Goal: Transaction & Acquisition: Subscribe to service/newsletter

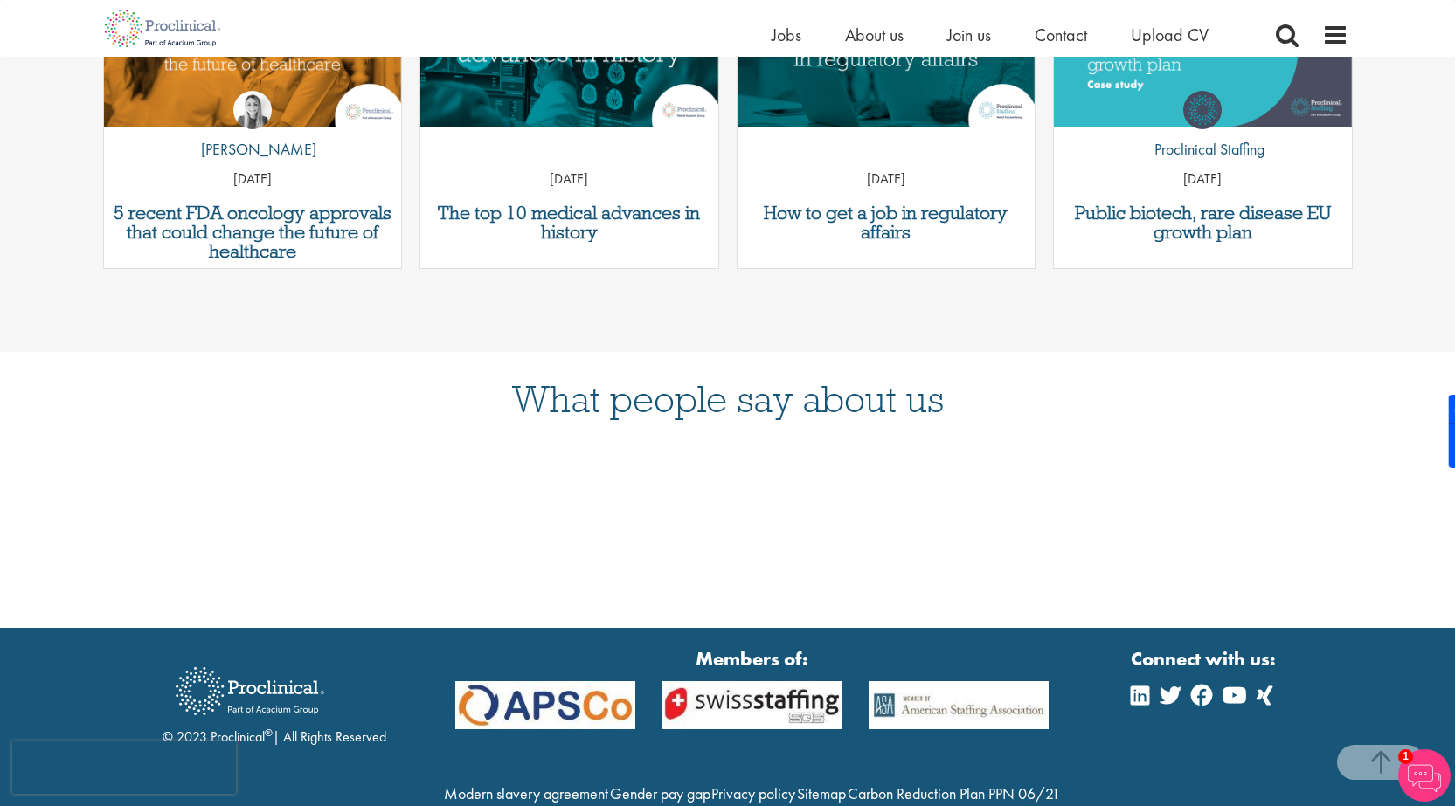
scroll to position [3219, 0]
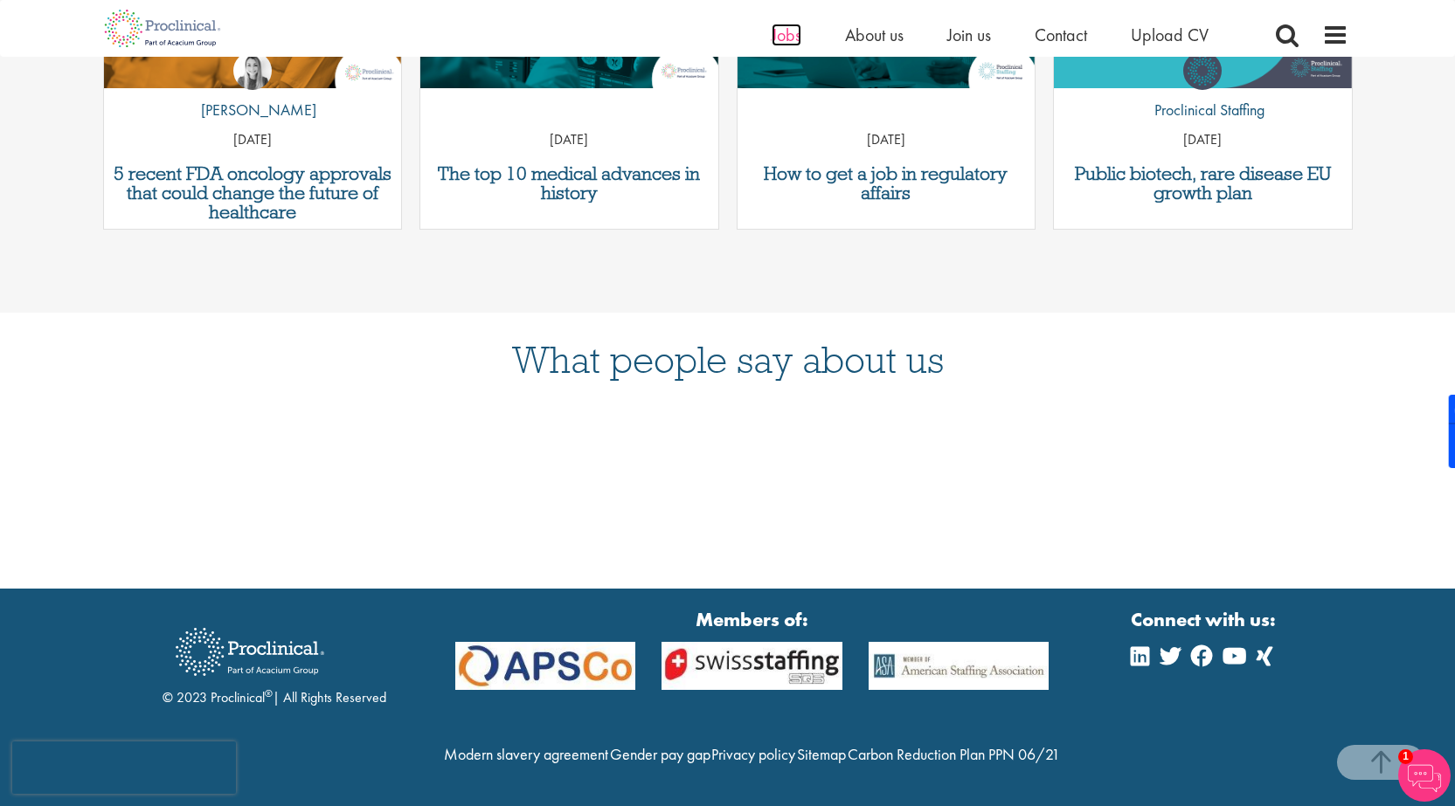
click at [782, 34] on span "Jobs" at bounding box center [786, 35] width 30 height 23
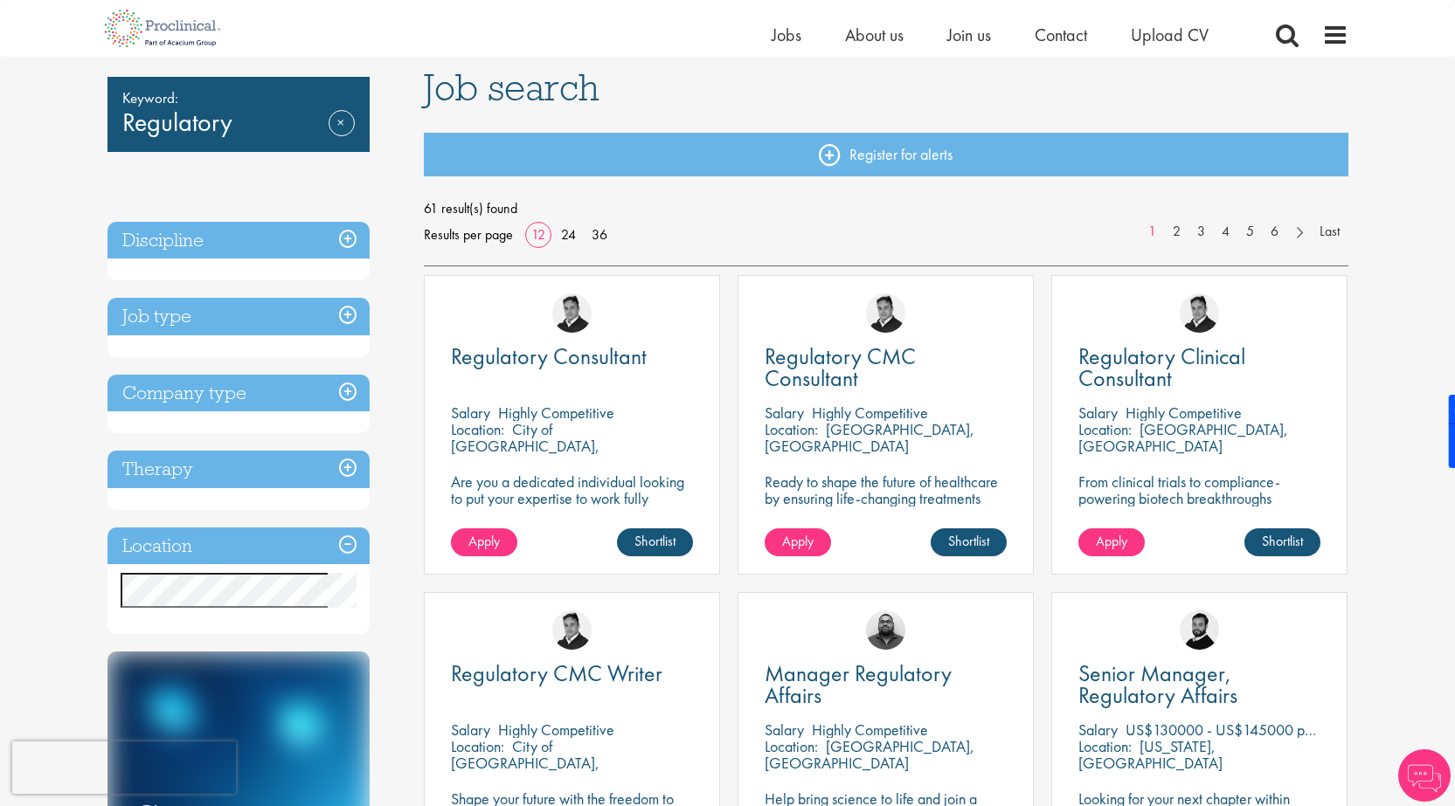
scroll to position [262, 0]
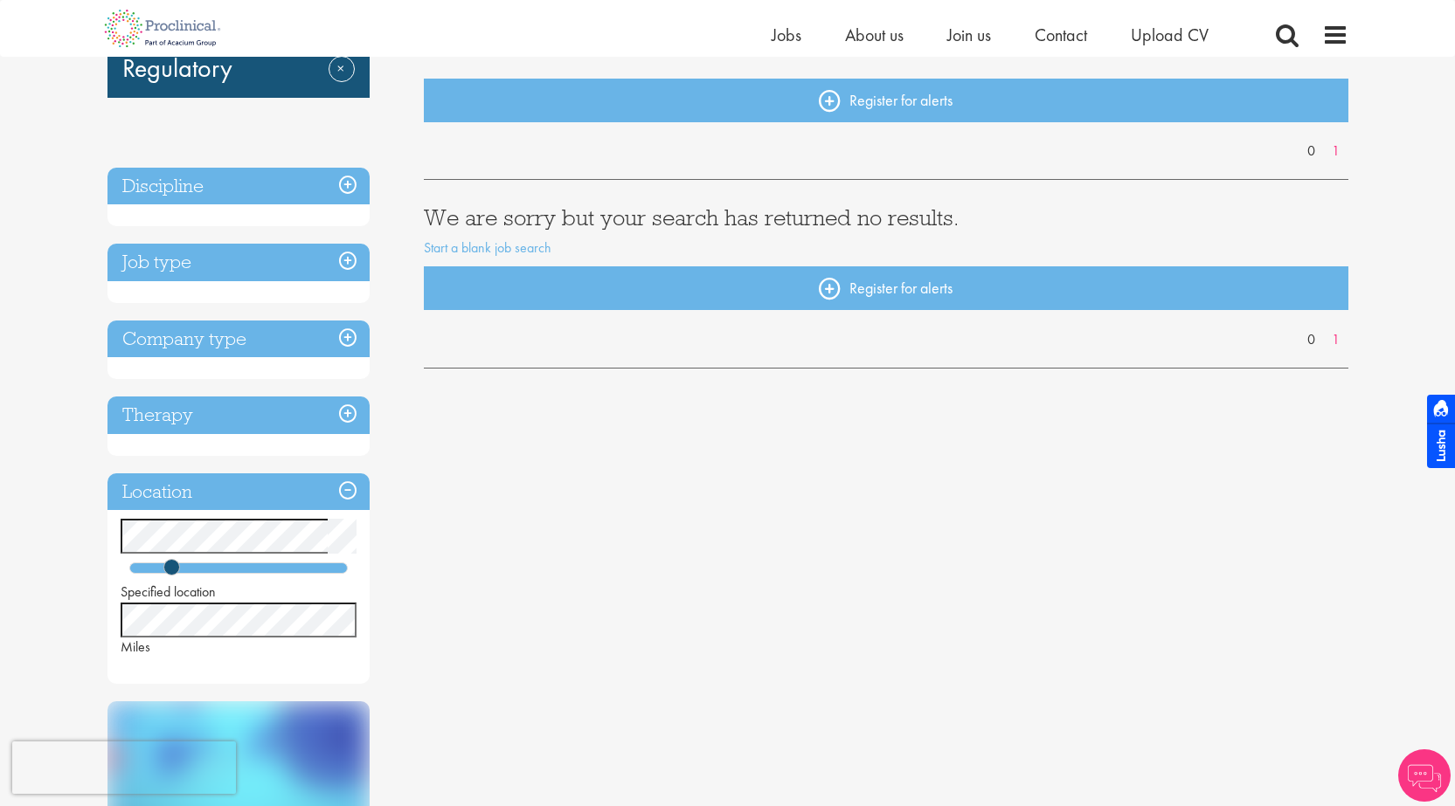
scroll to position [175, 0]
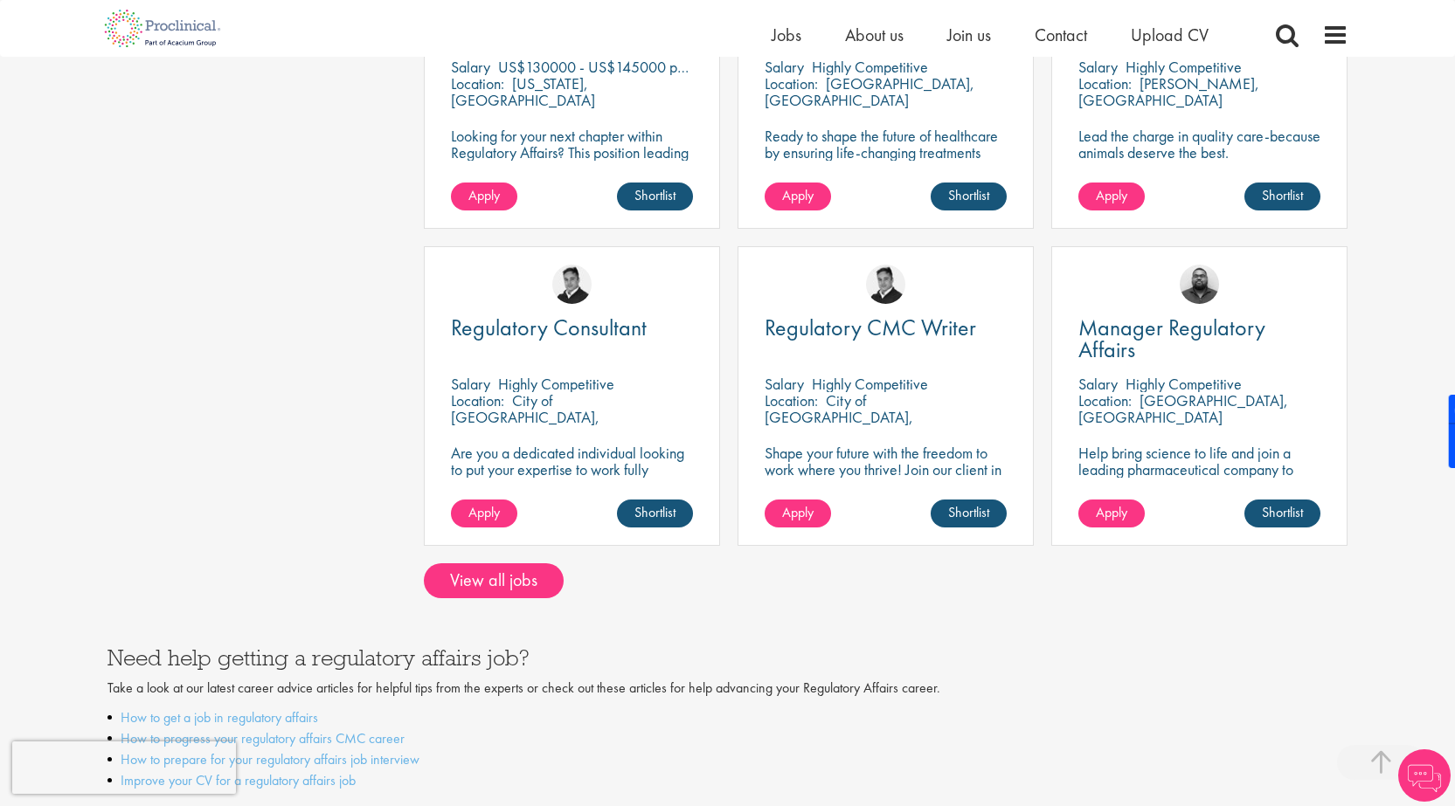
scroll to position [1223, 0]
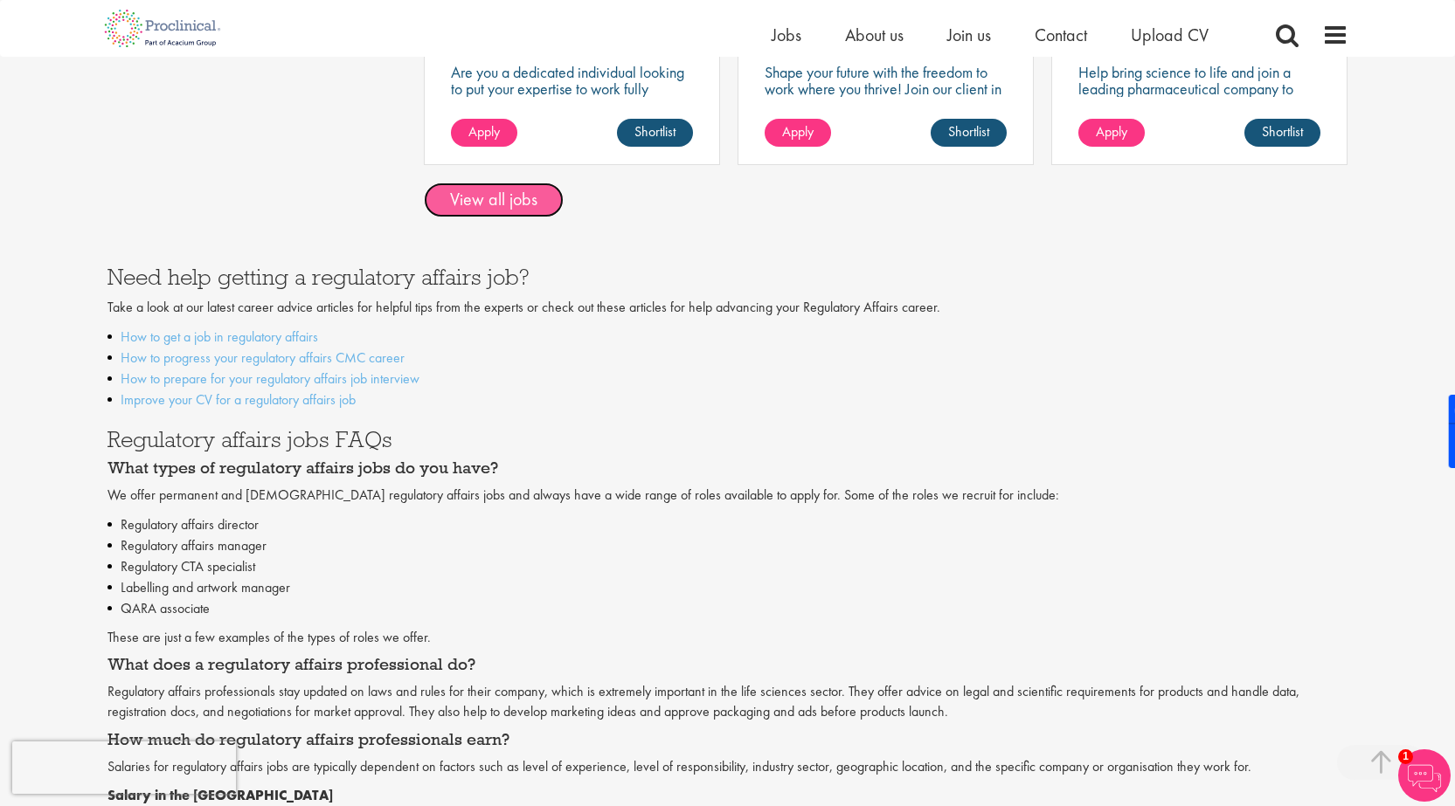
click at [503, 205] on link "View all jobs" at bounding box center [494, 200] width 140 height 35
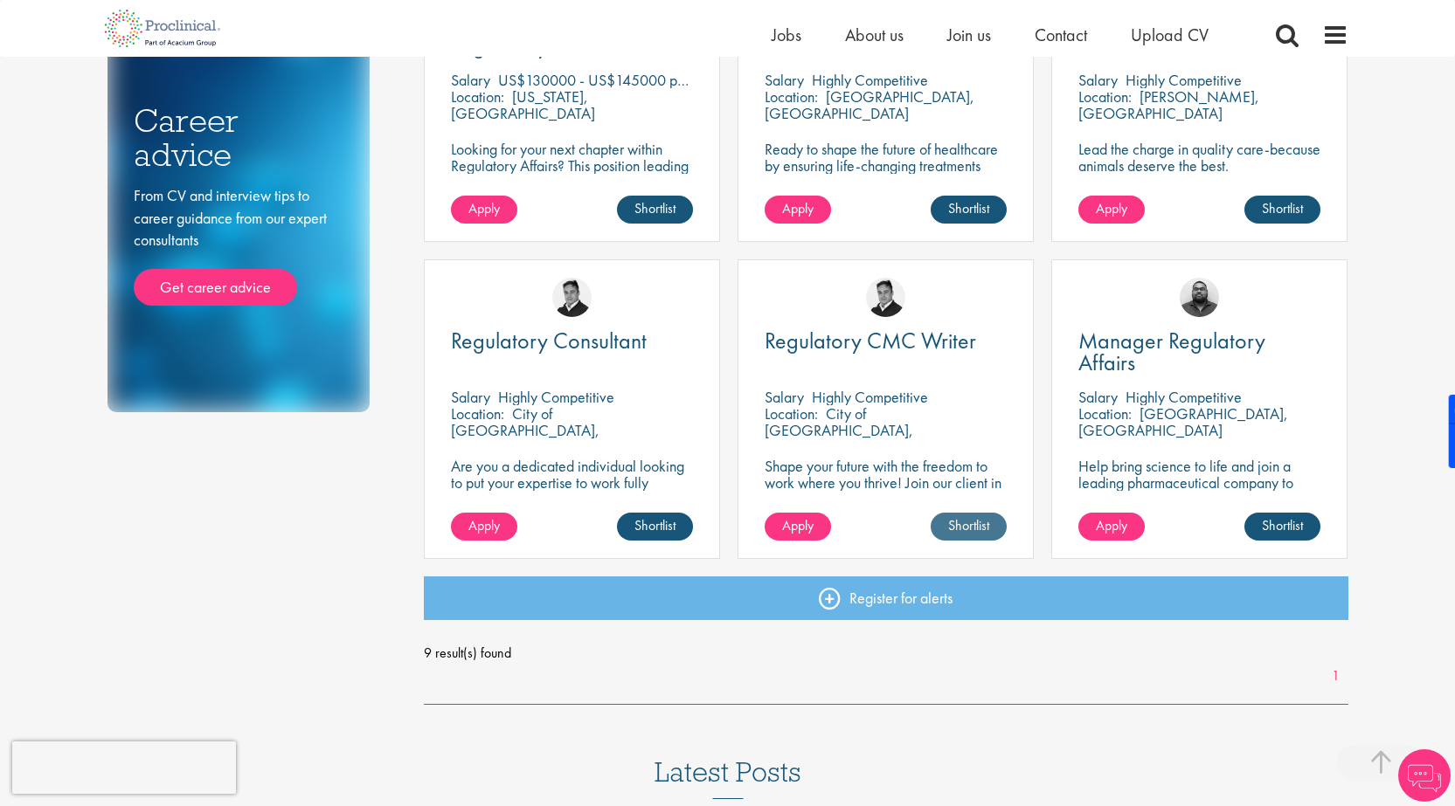
scroll to position [786, 0]
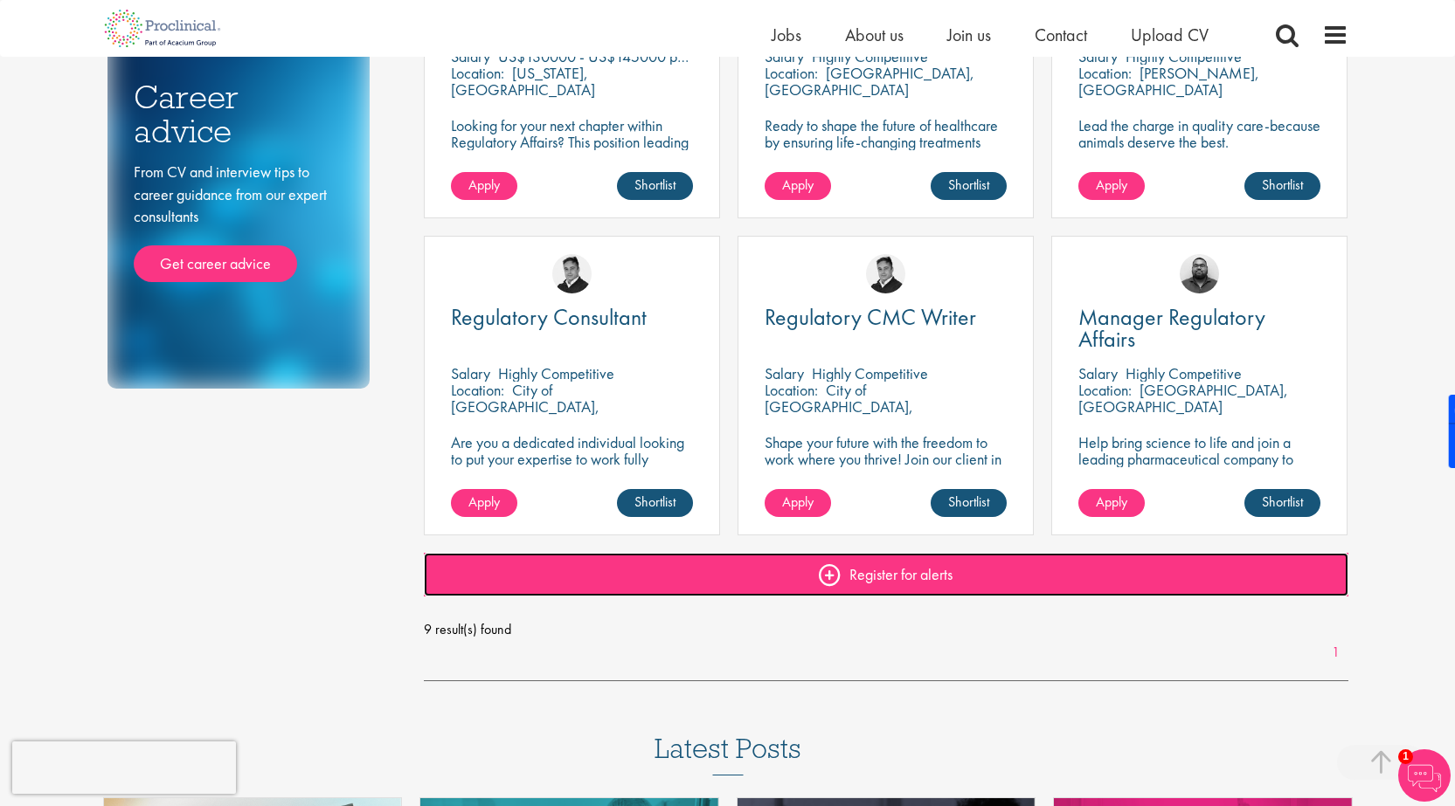
click at [861, 574] on link "Register for alerts" at bounding box center [886, 575] width 924 height 44
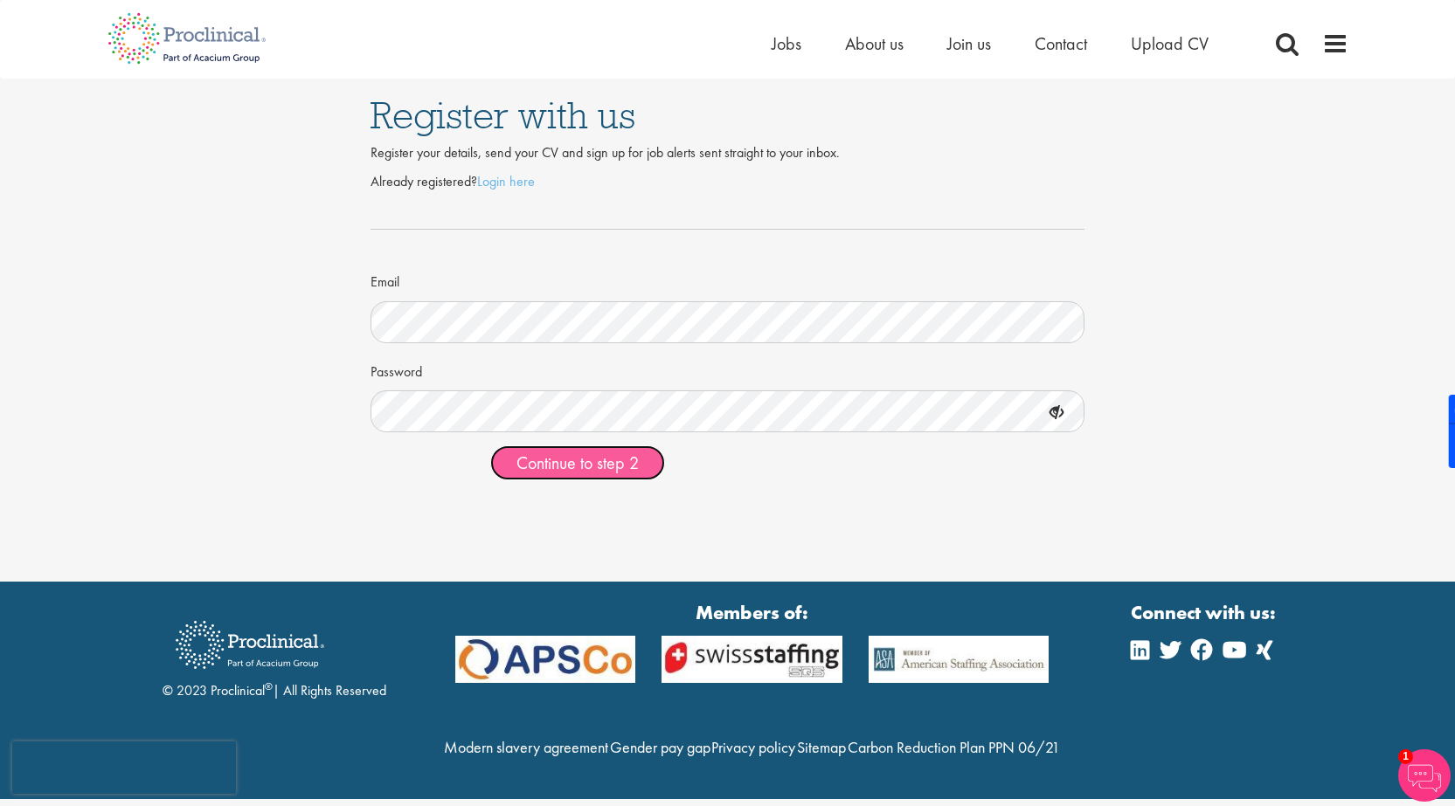
click at [549, 465] on span "Continue to step 2" at bounding box center [577, 463] width 122 height 23
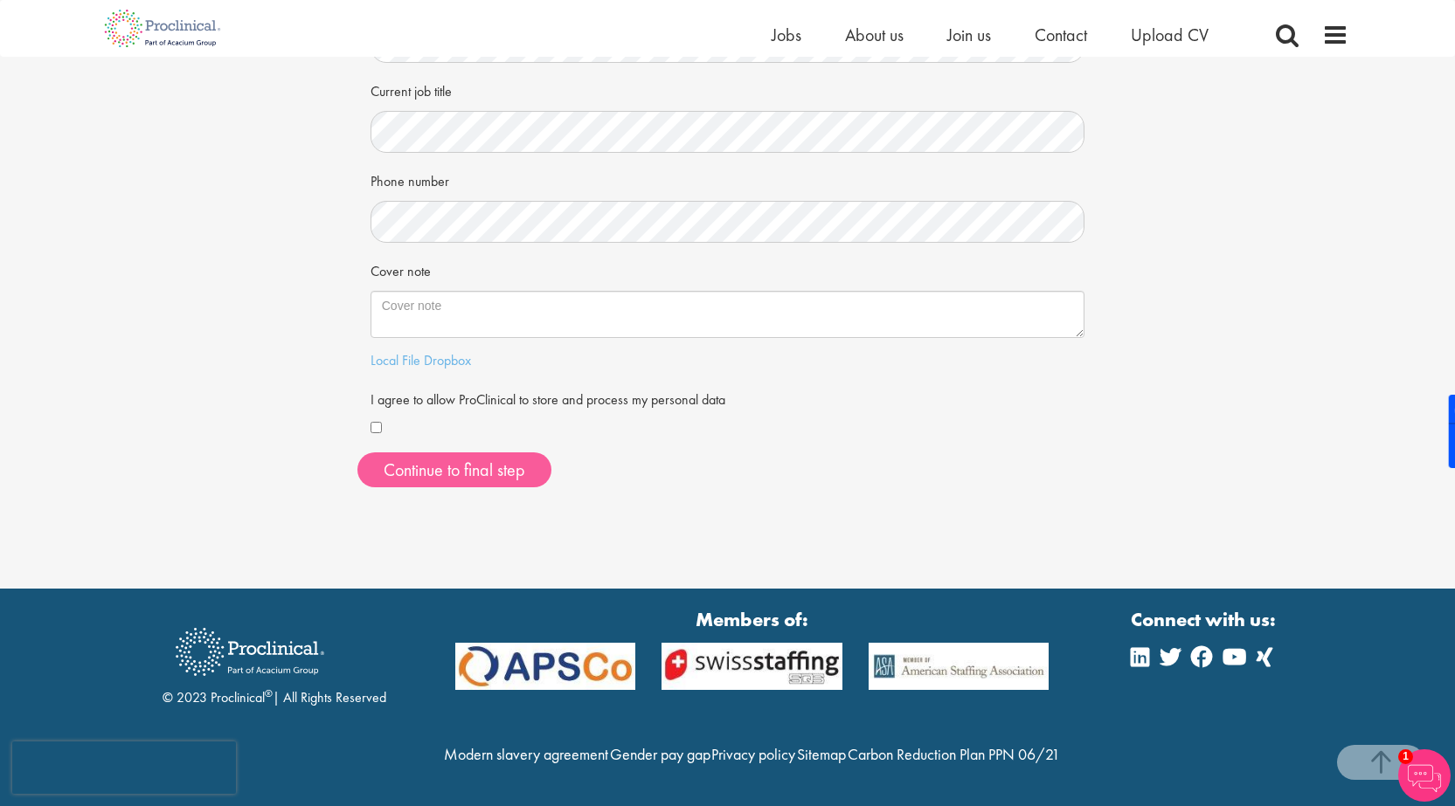
scroll to position [392, 0]
click at [421, 453] on button "Continue to final step" at bounding box center [454, 470] width 194 height 35
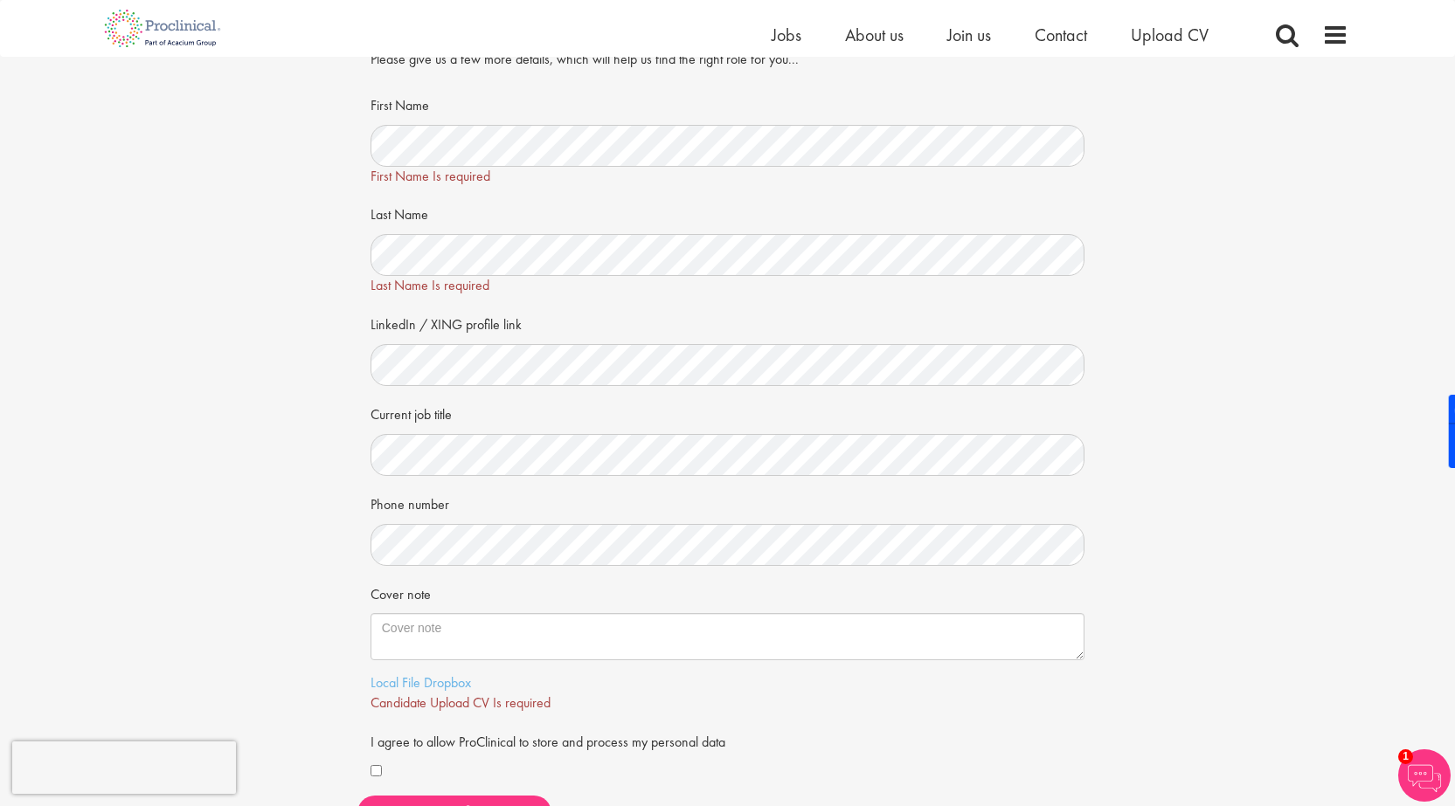
scroll to position [0, 0]
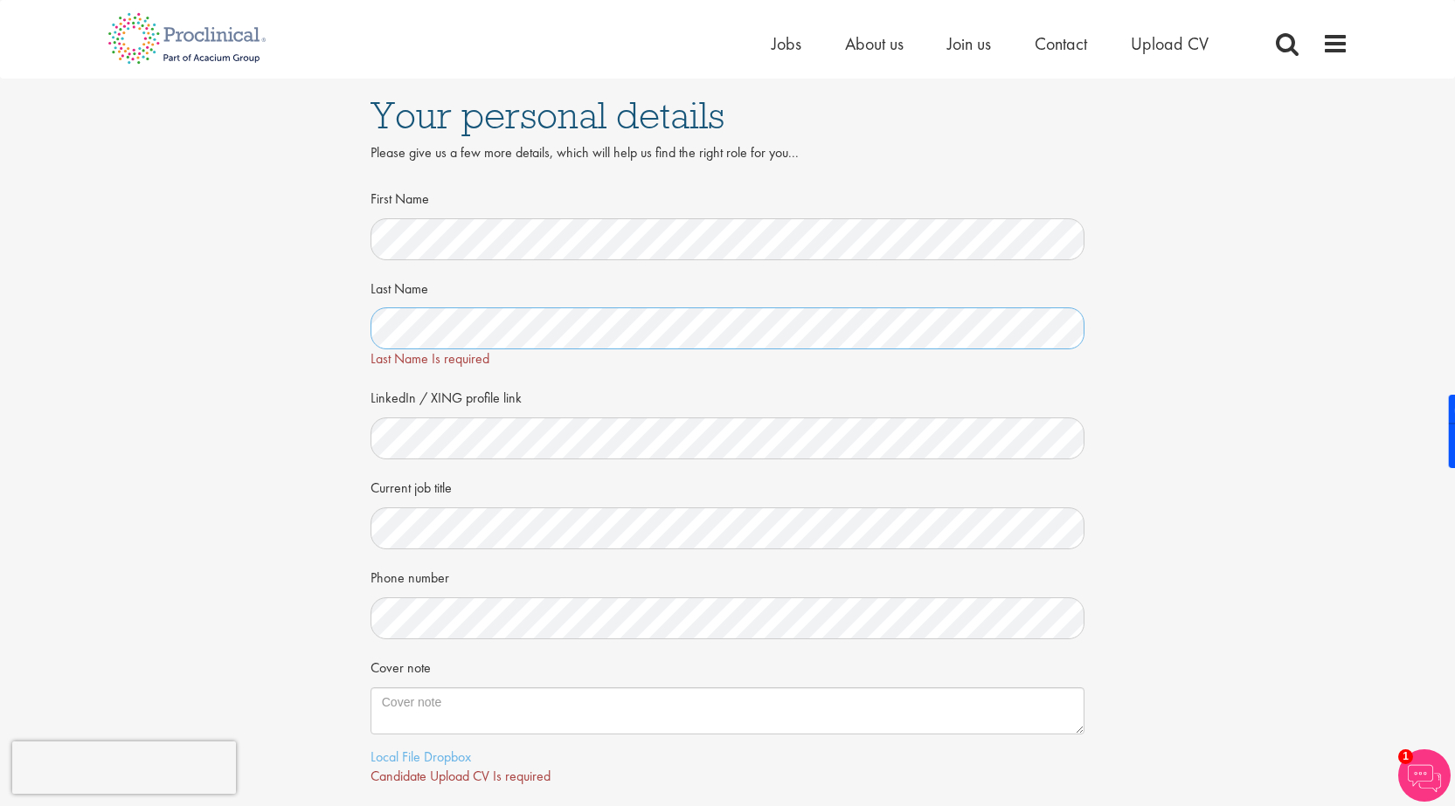
click at [417, 354] on div "Last Name Is required" at bounding box center [727, 339] width 715 height 62
click at [233, 350] on div "Your personal details Please give us a few more details, which will help us fin…" at bounding box center [727, 499] width 1481 height 840
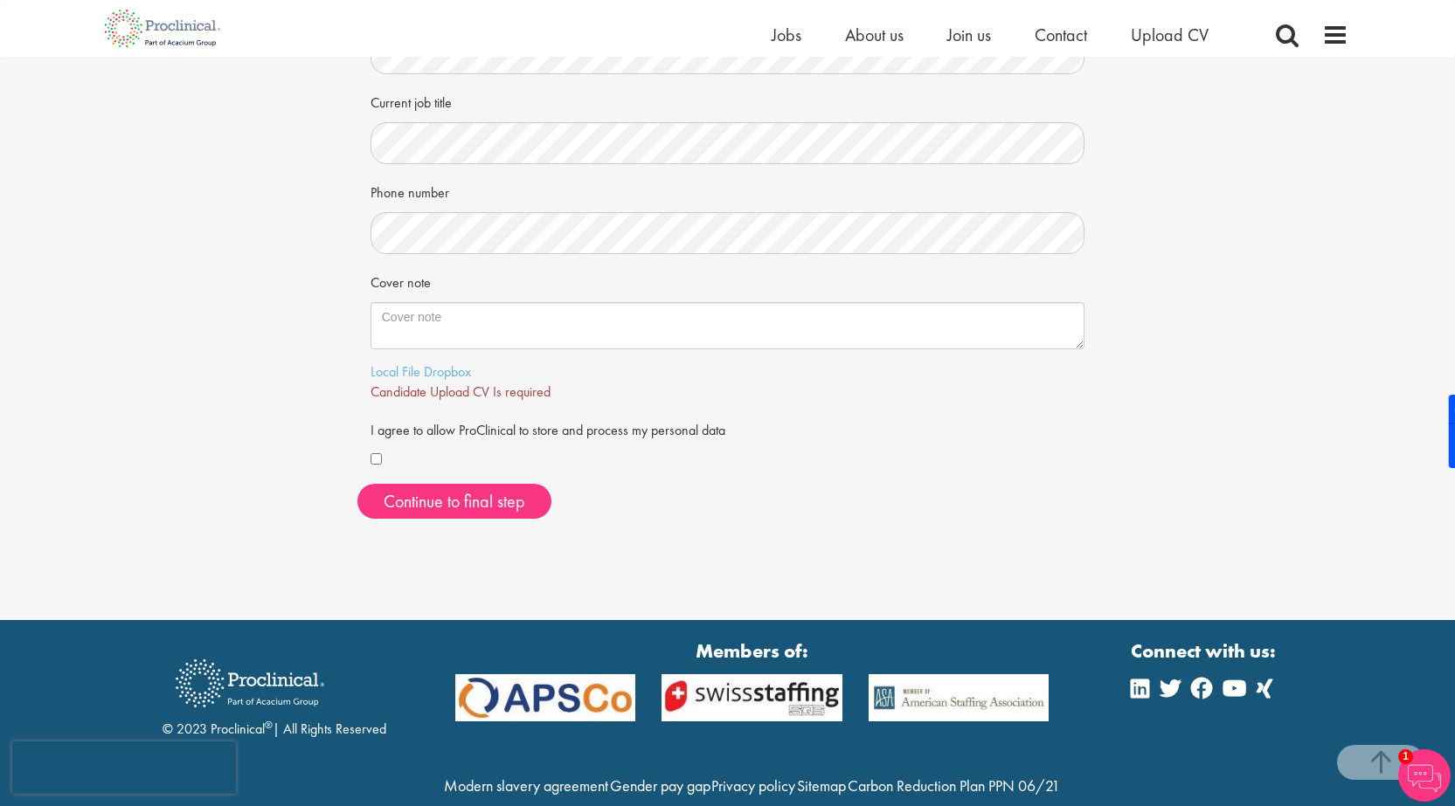
scroll to position [349, 0]
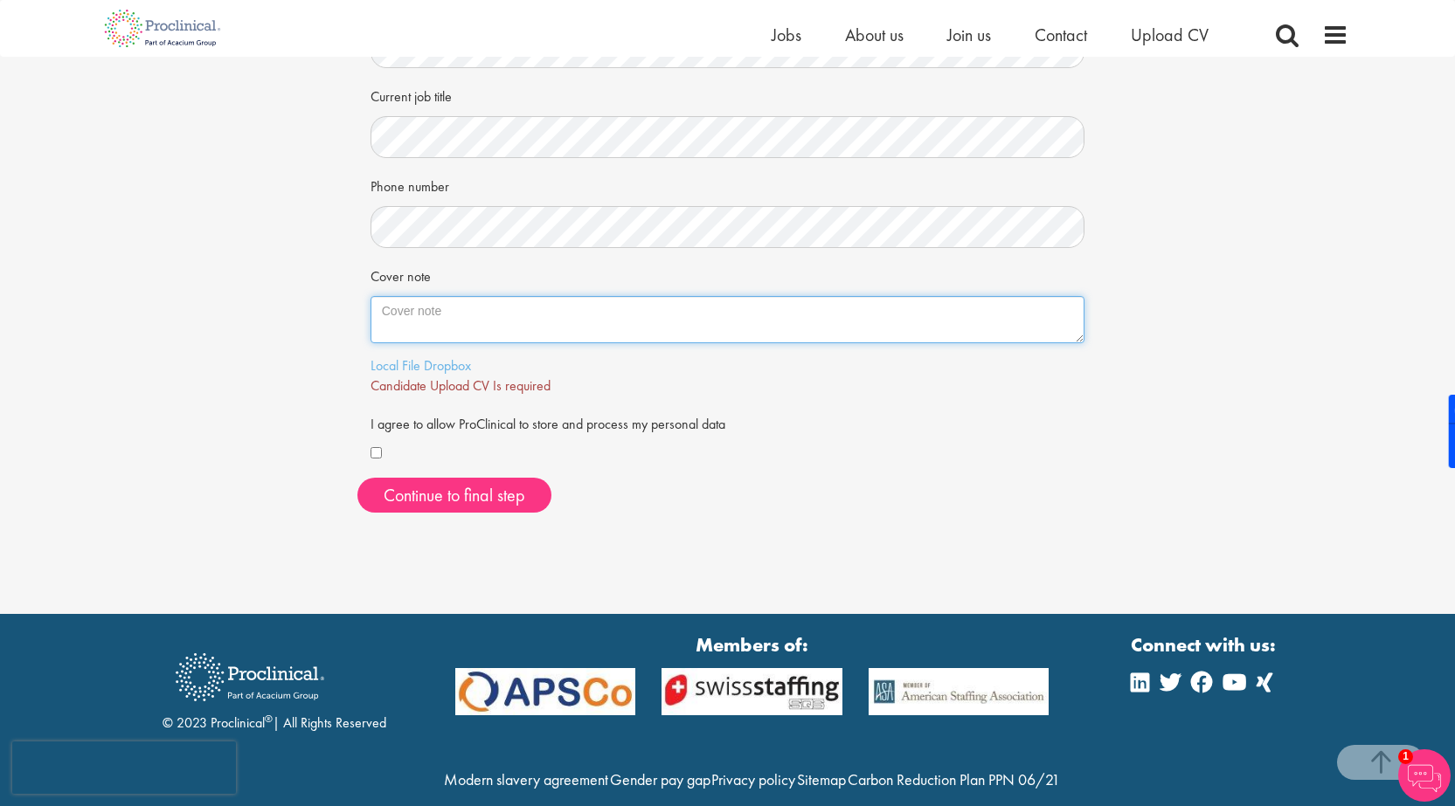
click at [476, 321] on textarea "Cover note" at bounding box center [727, 319] width 715 height 47
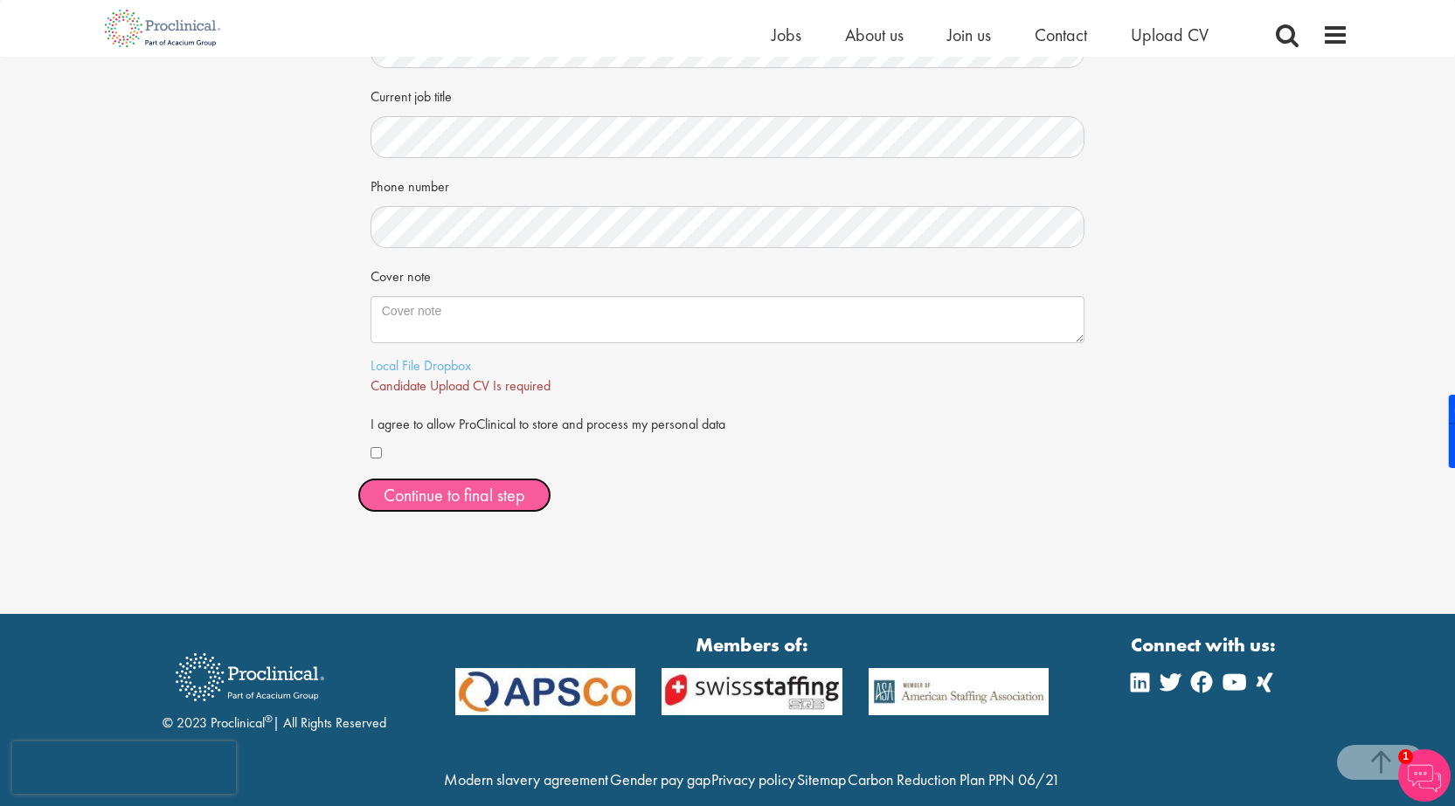
click at [428, 493] on span "Continue to final step" at bounding box center [455, 495] width 142 height 23
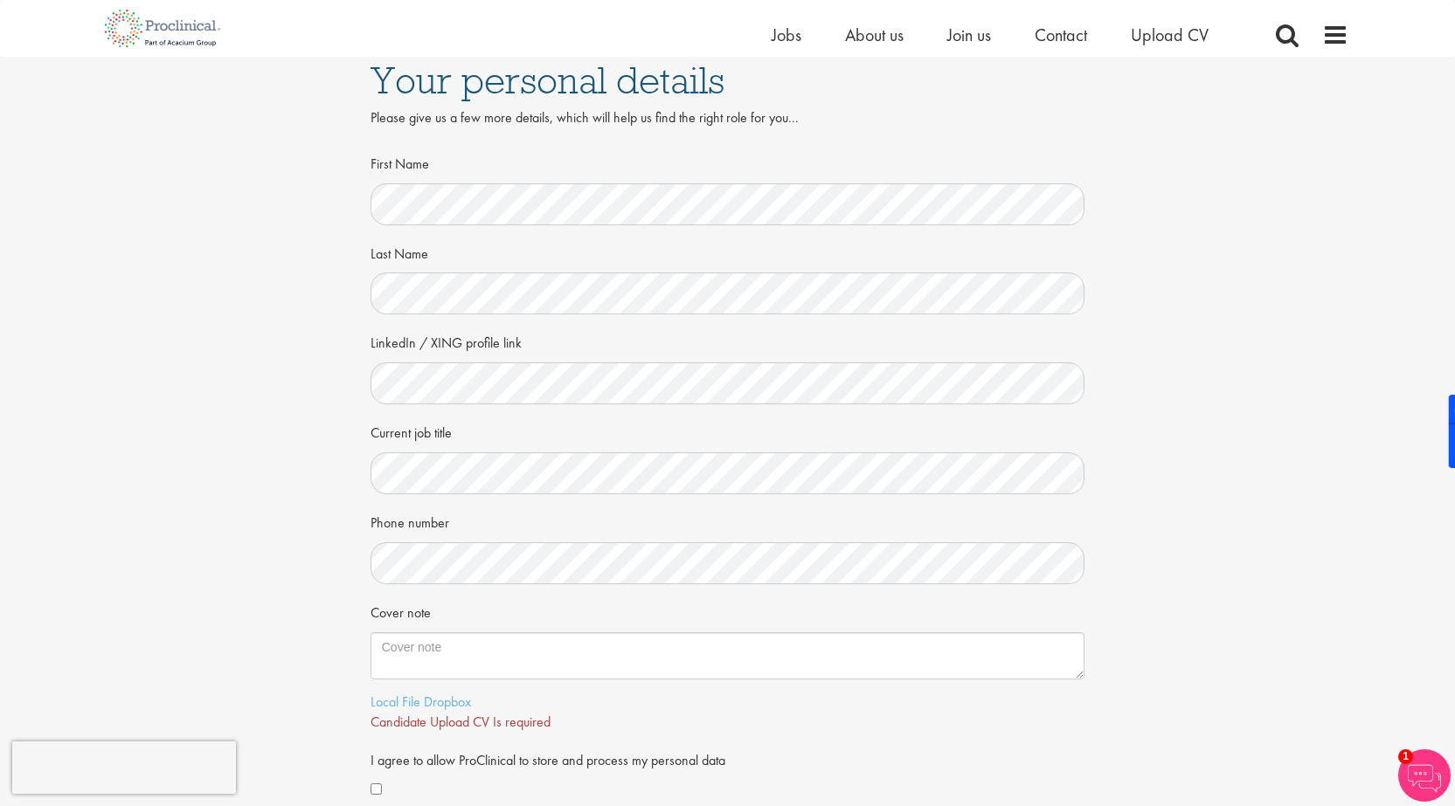
scroll to position [0, 0]
